Goal: Find specific page/section: Find specific page/section

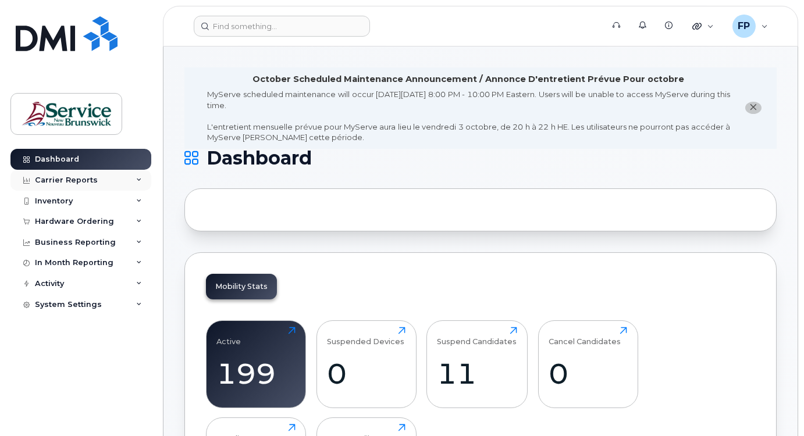
click at [138, 178] on icon at bounding box center [139, 180] width 6 height 6
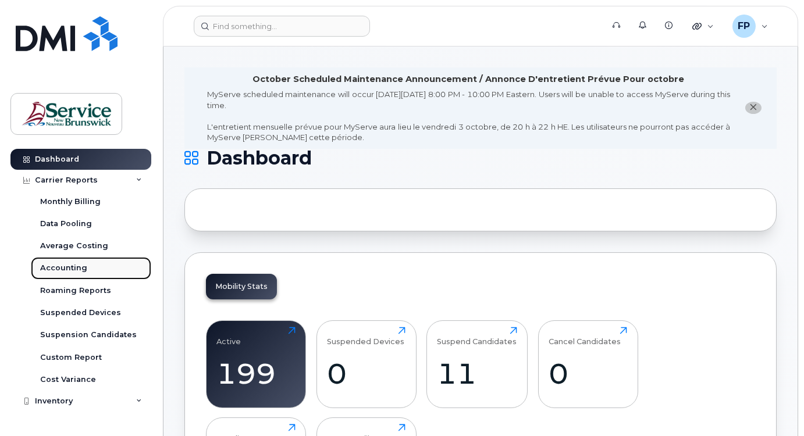
click at [75, 267] on div "Accounting" at bounding box center [63, 268] width 47 height 10
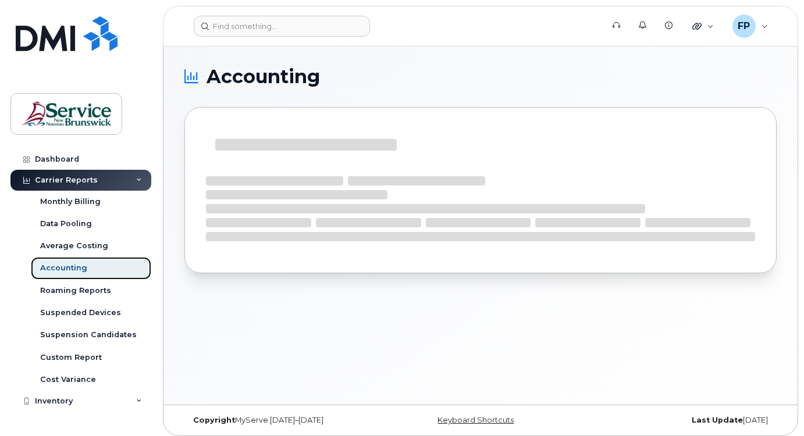
click at [85, 267] on link "Accounting" at bounding box center [91, 268] width 120 height 22
click at [75, 181] on div "Carrier Reports" at bounding box center [66, 180] width 63 height 9
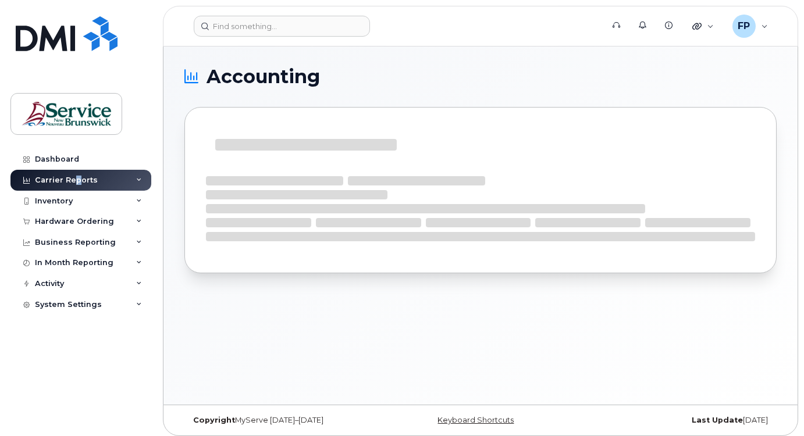
click at [76, 182] on div "Carrier Reports" at bounding box center [66, 180] width 63 height 9
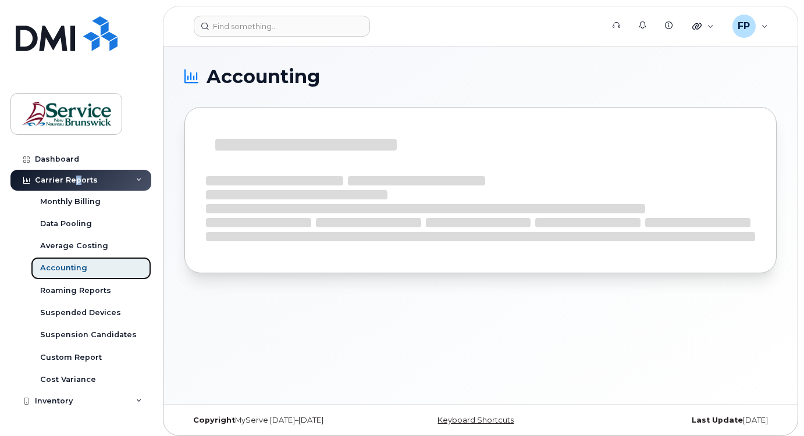
drag, startPoint x: 76, startPoint y: 182, endPoint x: 62, endPoint y: 266, distance: 85.6
click at [62, 266] on div "Accounting" at bounding box center [63, 268] width 47 height 10
